Goal: Task Accomplishment & Management: Use online tool/utility

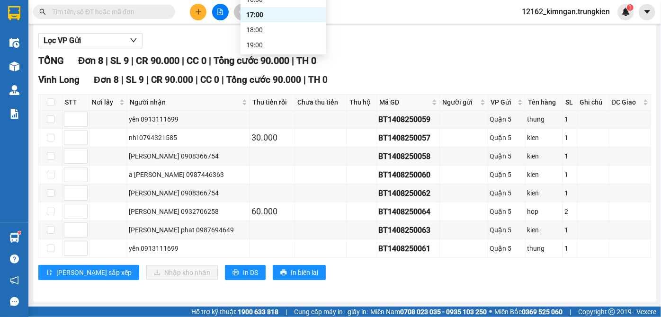
scroll to position [36, 0]
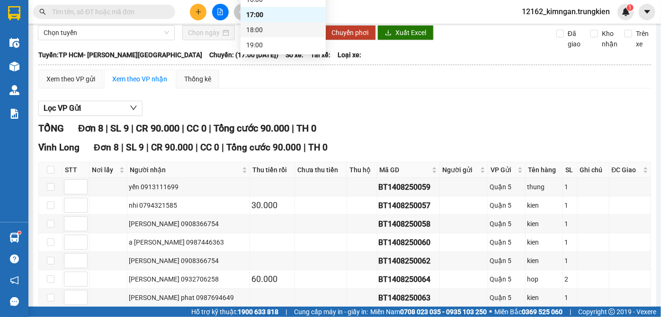
click at [279, 26] on div "18:00" at bounding box center [283, 30] width 74 height 10
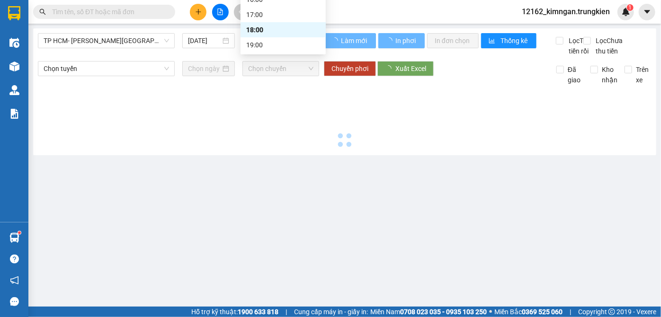
scroll to position [0, 0]
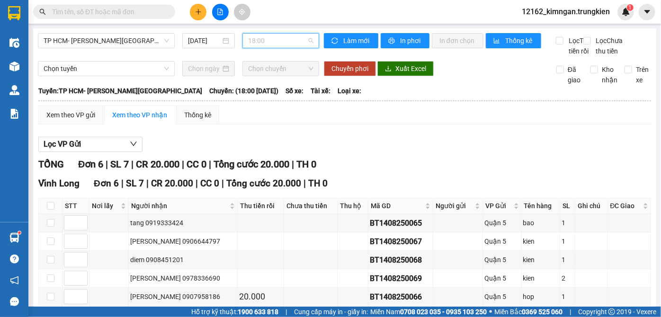
click at [274, 41] on span "18:00" at bounding box center [280, 41] width 65 height 14
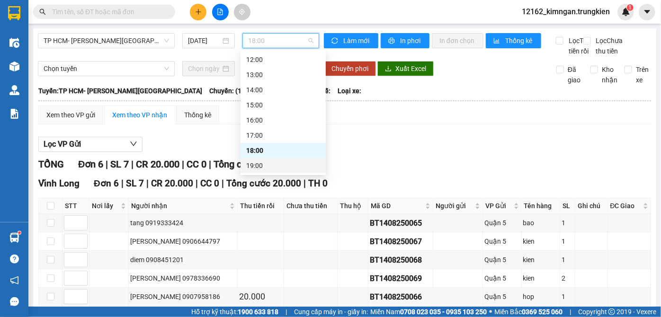
click at [284, 166] on div "19:00" at bounding box center [283, 165] width 74 height 10
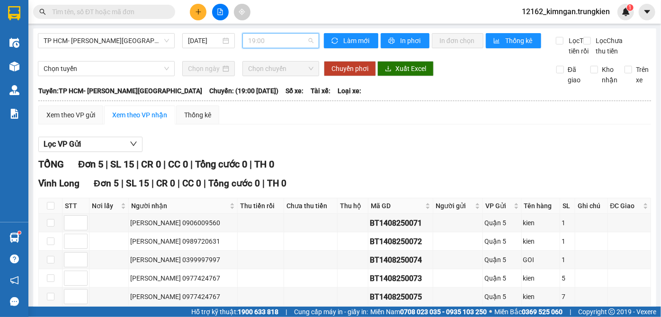
click at [289, 39] on span "19:00" at bounding box center [280, 41] width 65 height 14
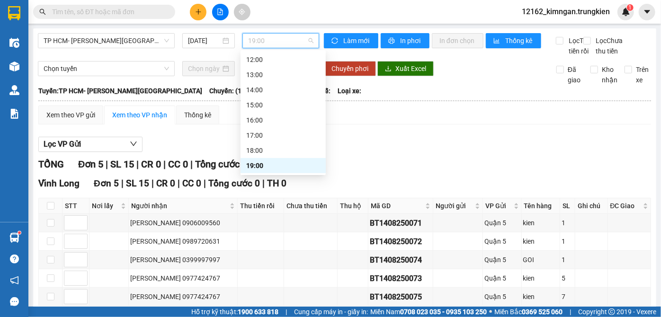
click at [277, 165] on div "19:00" at bounding box center [283, 165] width 74 height 10
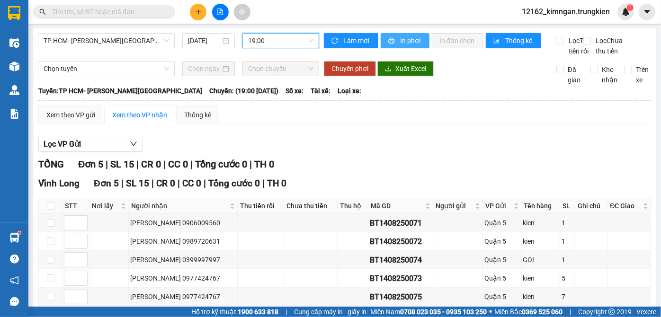
click at [413, 35] on span "In phơi" at bounding box center [411, 40] width 22 height 10
